Goal: Task Accomplishment & Management: Use online tool/utility

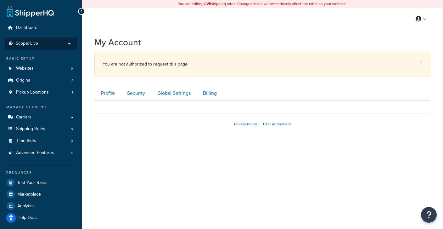
click at [25, 42] on span "Scope: Live" at bounding box center [27, 43] width 22 height 5
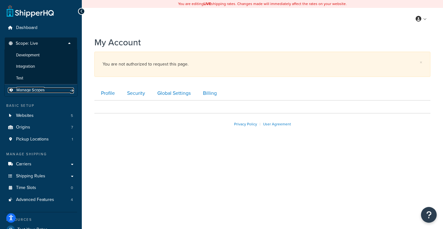
click at [41, 88] on span "Manage Scopes" at bounding box center [30, 89] width 28 height 5
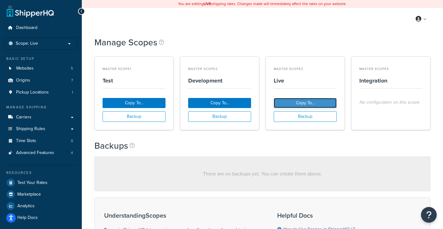
click at [298, 102] on button "Copy To..." at bounding box center [305, 103] width 63 height 10
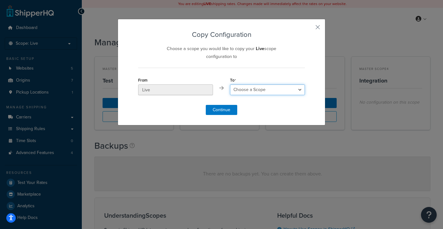
select select "54785"
click option "Test" at bounding box center [0, 0] width 0 height 0
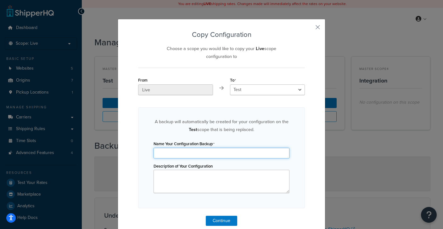
click at [212, 153] on input "Name Your Configuration Backup" at bounding box center [221, 152] width 136 height 11
type input "Live to Test [DATE]"
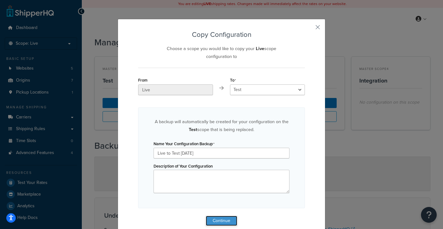
click at [229, 222] on button "Continue" at bounding box center [221, 220] width 31 height 10
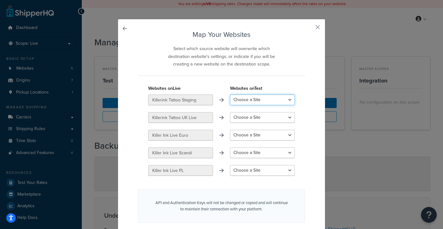
select select "Killerink Tattoo Staging"
click option "Killerink Tattoo Staging" at bounding box center [0, 0] width 0 height 0
select select "Killer Ink Live Staging PL"
click option "Killer Ink Live Staging PL" at bounding box center [0, 0] width 0 height 0
select select "Killer Ink Staging Scandi"
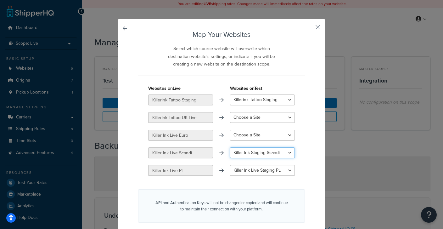
click option "Killer Ink Staging Scandi" at bounding box center [0, 0] width 0 height 0
select select "Killer Ink staging Euro"
click option "Killer Ink staging Euro" at bounding box center [0, 0] width 0 height 0
select select "Killerink Tattoo UK Staging"
click option "Killerink Tattoo UK Staging" at bounding box center [0, 0] width 0 height 0
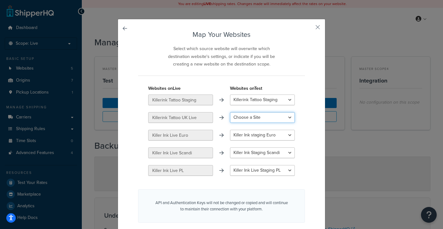
scroll to position [21, 0]
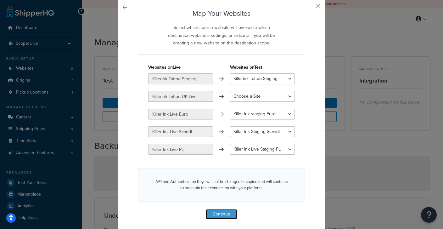
click at [225, 213] on button "Continue" at bounding box center [221, 214] width 31 height 10
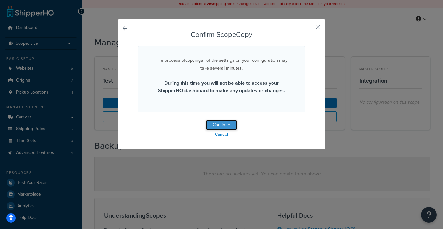
click at [220, 124] on button "Continue" at bounding box center [221, 125] width 31 height 10
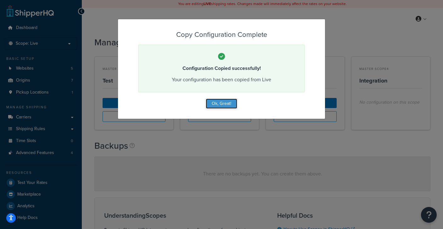
click at [225, 105] on button "Ok, Great!" at bounding box center [221, 103] width 31 height 10
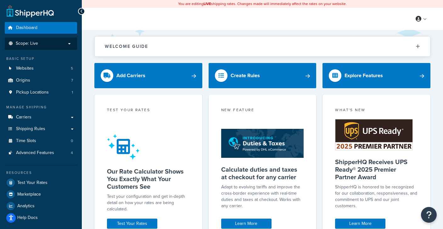
click at [33, 45] on span "Scope: Live" at bounding box center [27, 43] width 22 height 5
